Goal: Transaction & Acquisition: Obtain resource

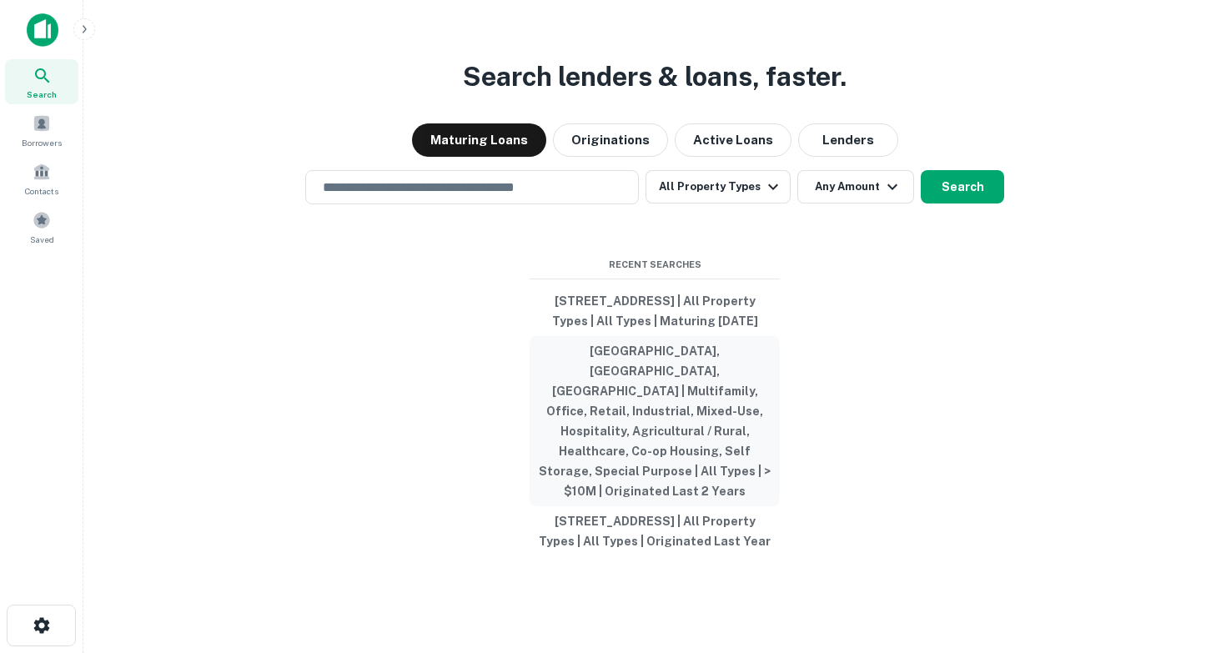
click at [645, 444] on button "[GEOGRAPHIC_DATA], [GEOGRAPHIC_DATA], [GEOGRAPHIC_DATA] | Multifamily, Office, …" at bounding box center [655, 421] width 250 height 170
type input "**********"
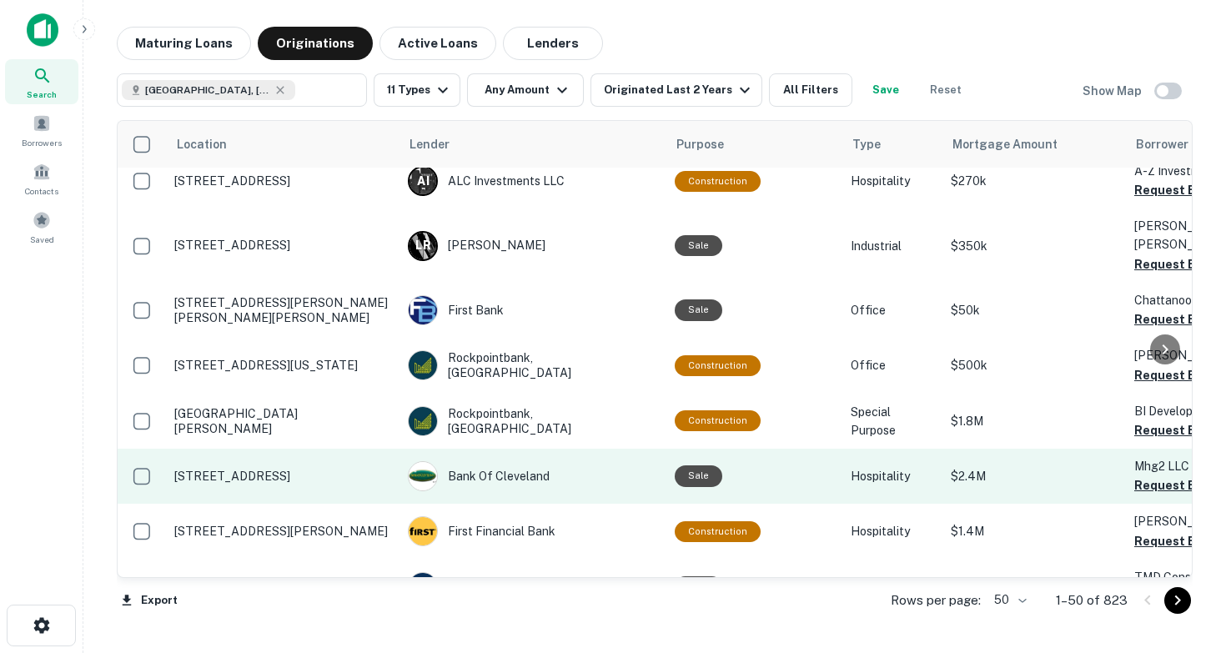
scroll to position [632, 0]
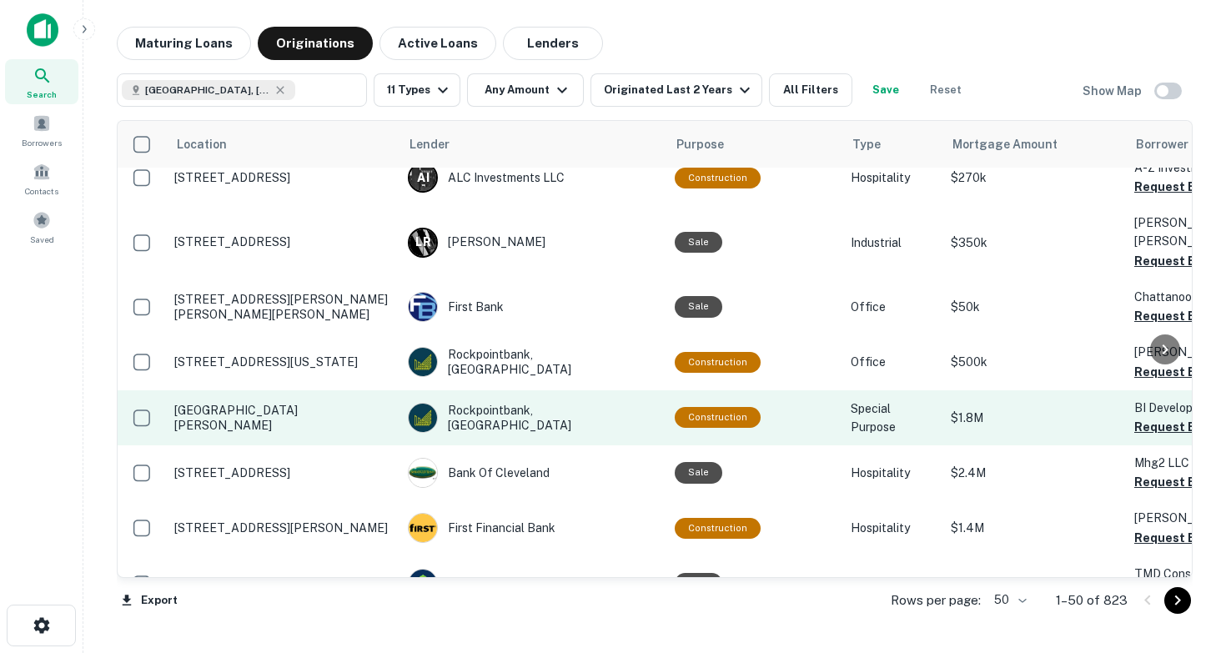
click at [342, 390] on td "[GEOGRAPHIC_DATA][PERSON_NAME]" at bounding box center [282, 417] width 233 height 55
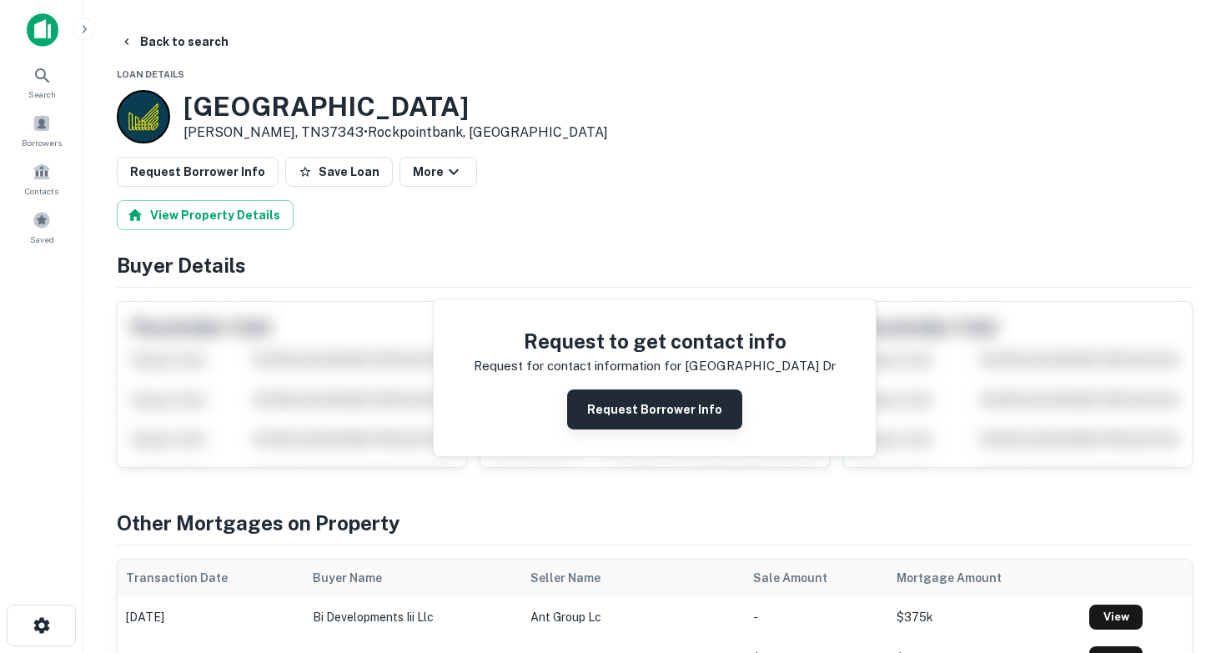
click at [654, 407] on button "Request Borrower Info" at bounding box center [654, 409] width 175 height 40
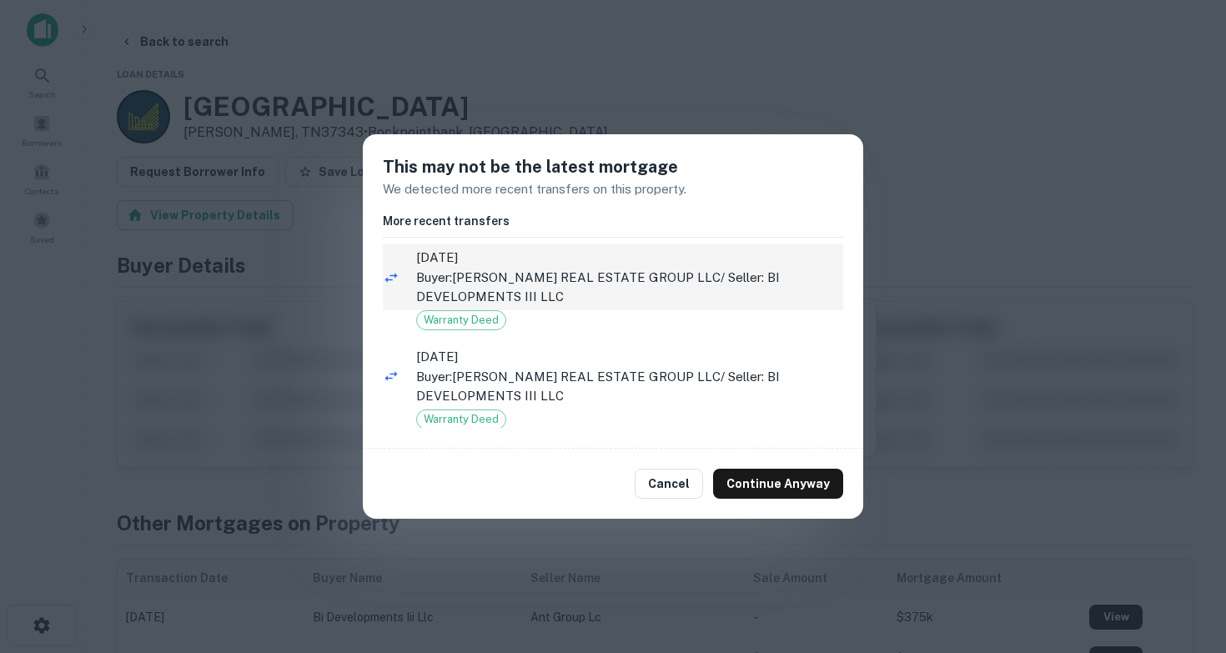
click at [515, 286] on p "Buyer: [PERSON_NAME] REAL ESTATE GROUP LLC / Seller: BI DEVELOPMENTS III LLC" at bounding box center [629, 287] width 427 height 39
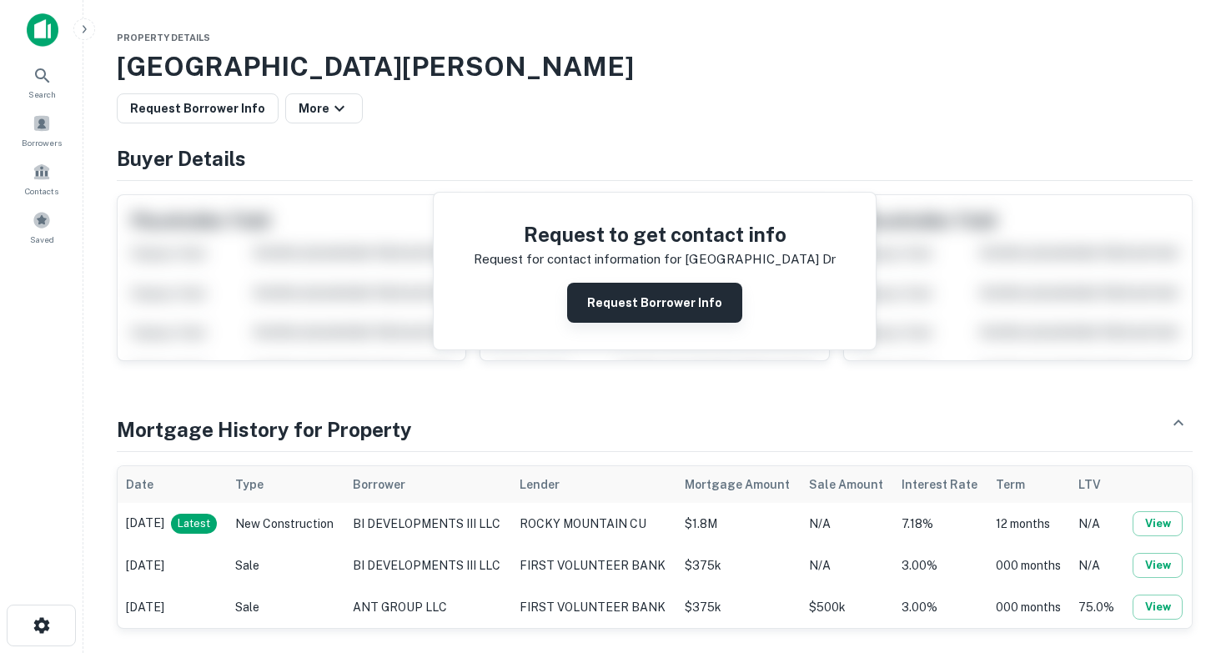
click at [636, 308] on button "Request Borrower Info" at bounding box center [654, 303] width 175 height 40
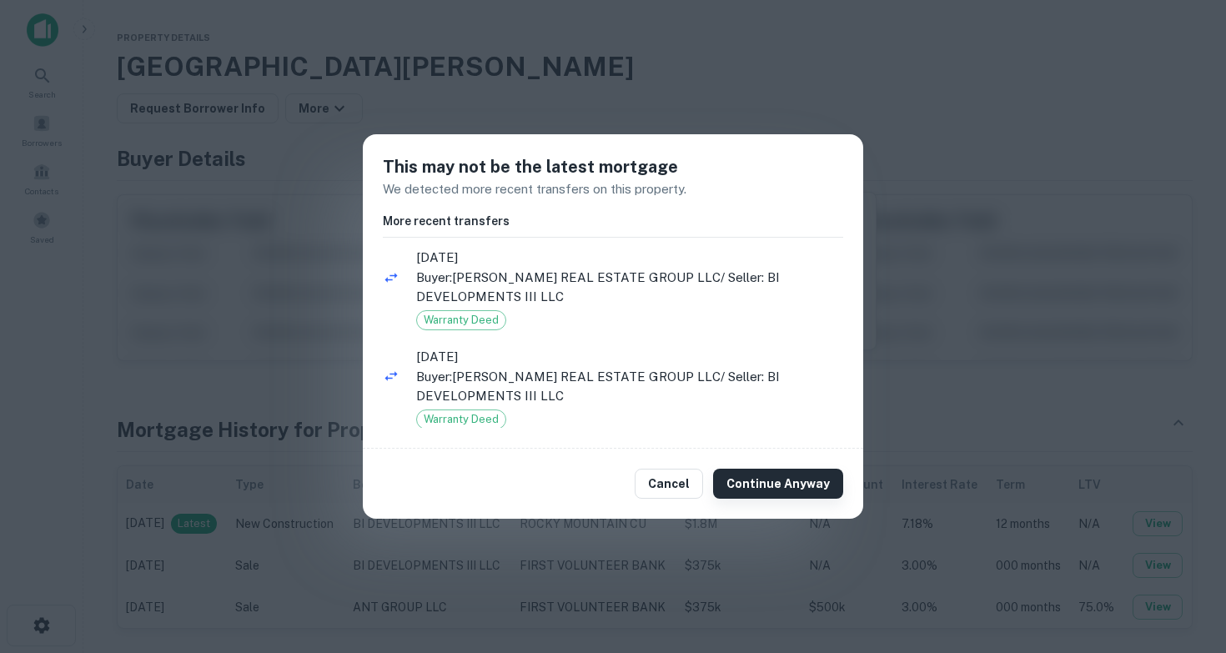
click at [806, 481] on button "Continue Anyway" at bounding box center [778, 484] width 130 height 30
